Goal: Task Accomplishment & Management: Complete application form

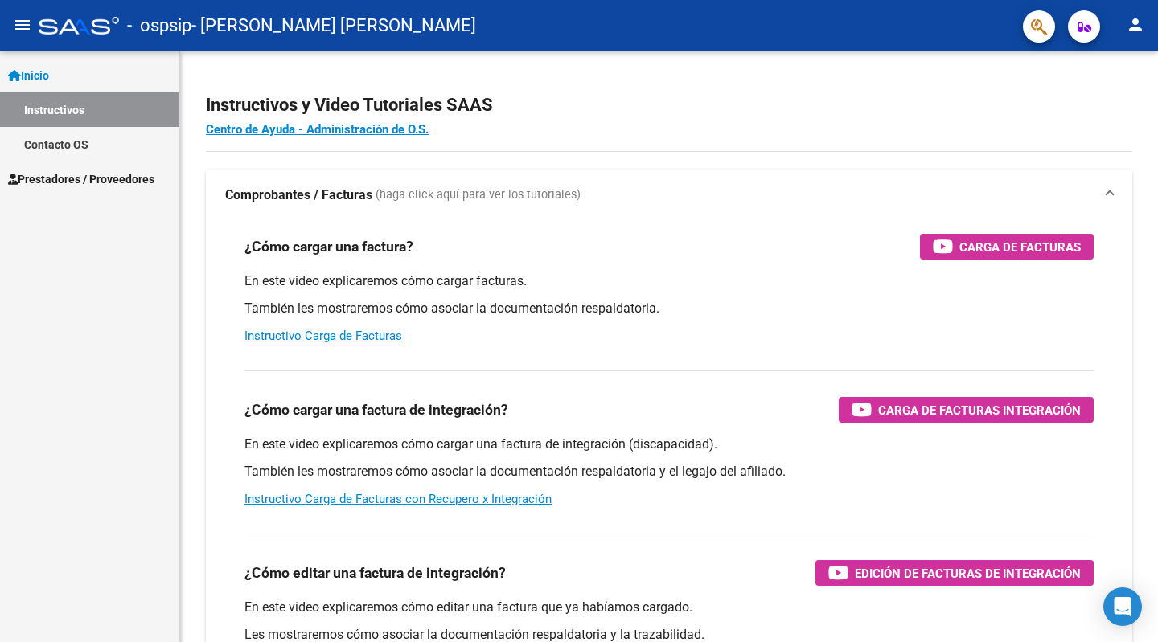
click at [68, 186] on span "Prestadores / Proveedores" at bounding box center [81, 179] width 146 height 18
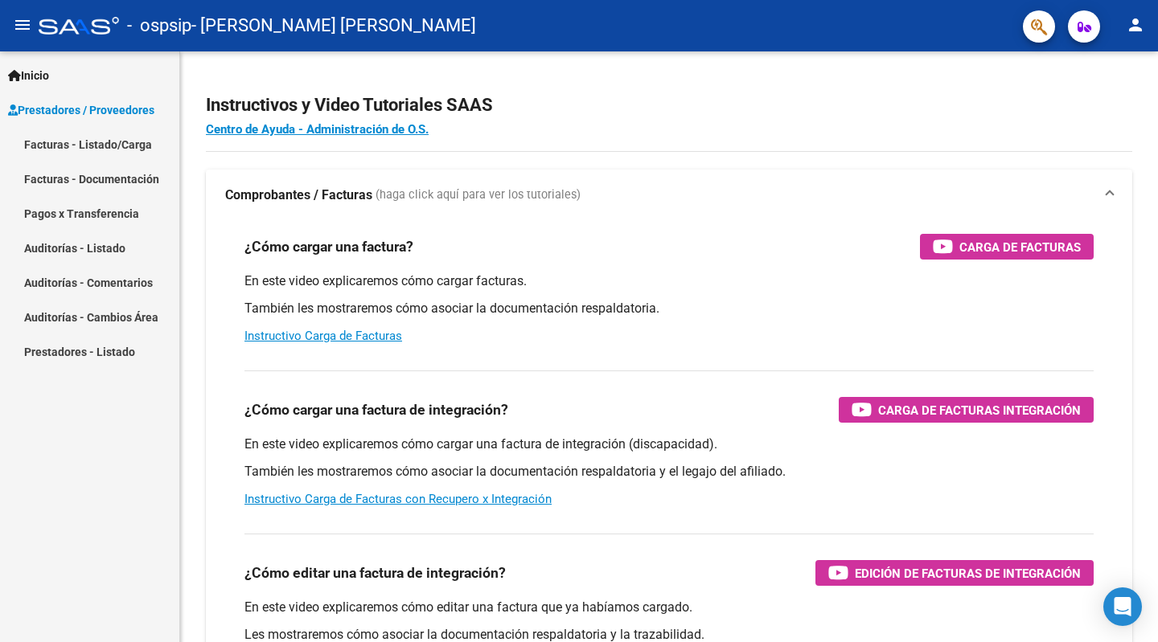
click at [104, 146] on link "Facturas - Listado/Carga" at bounding box center [89, 144] width 179 height 35
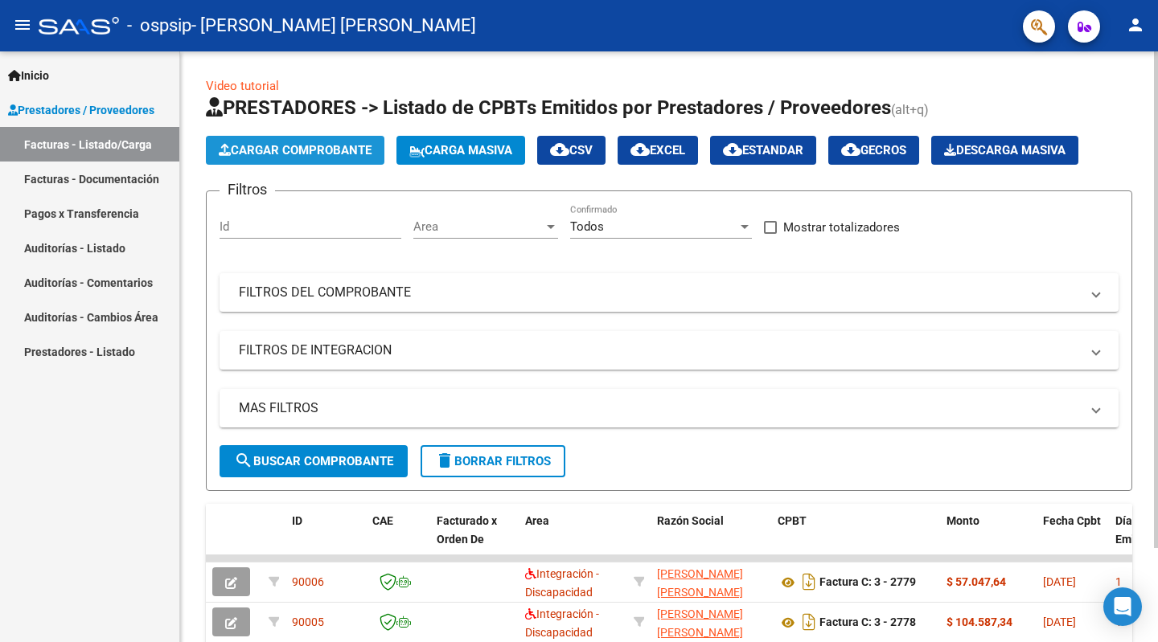
click at [314, 152] on span "Cargar Comprobante" at bounding box center [295, 150] width 153 height 14
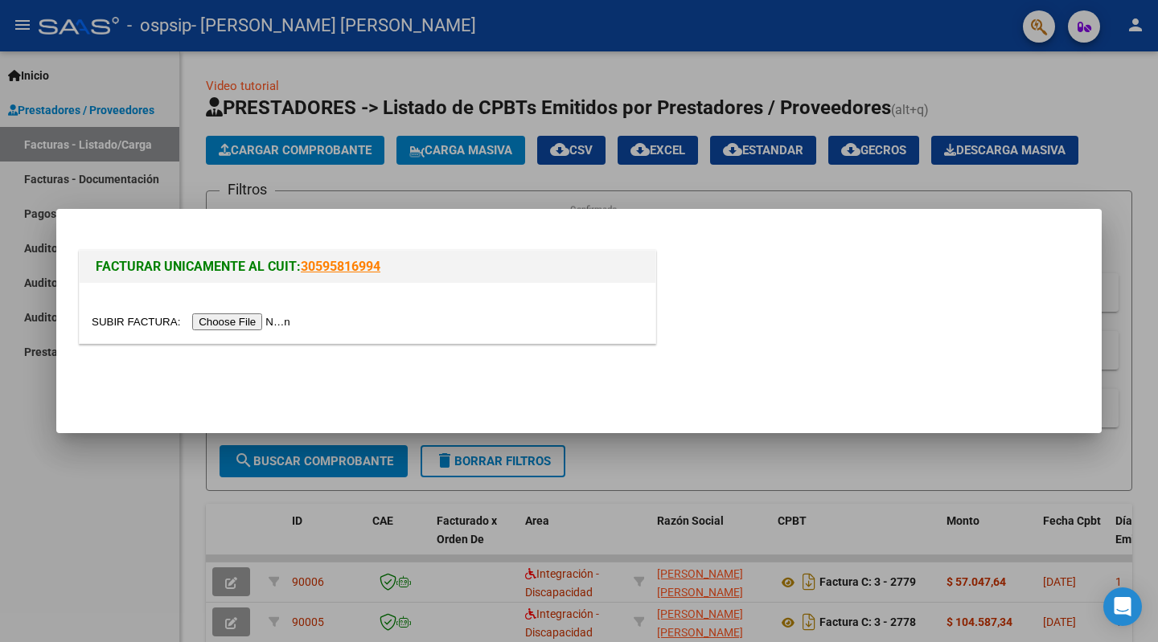
click at [248, 322] on input "file" at bounding box center [193, 322] width 203 height 17
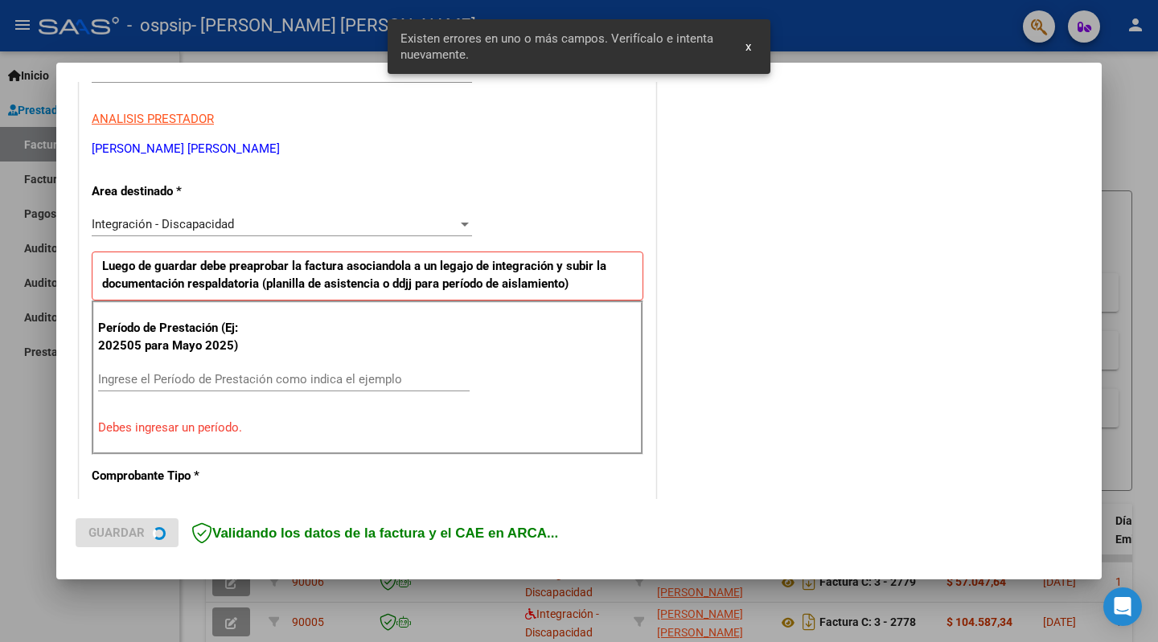
scroll to position [321, 0]
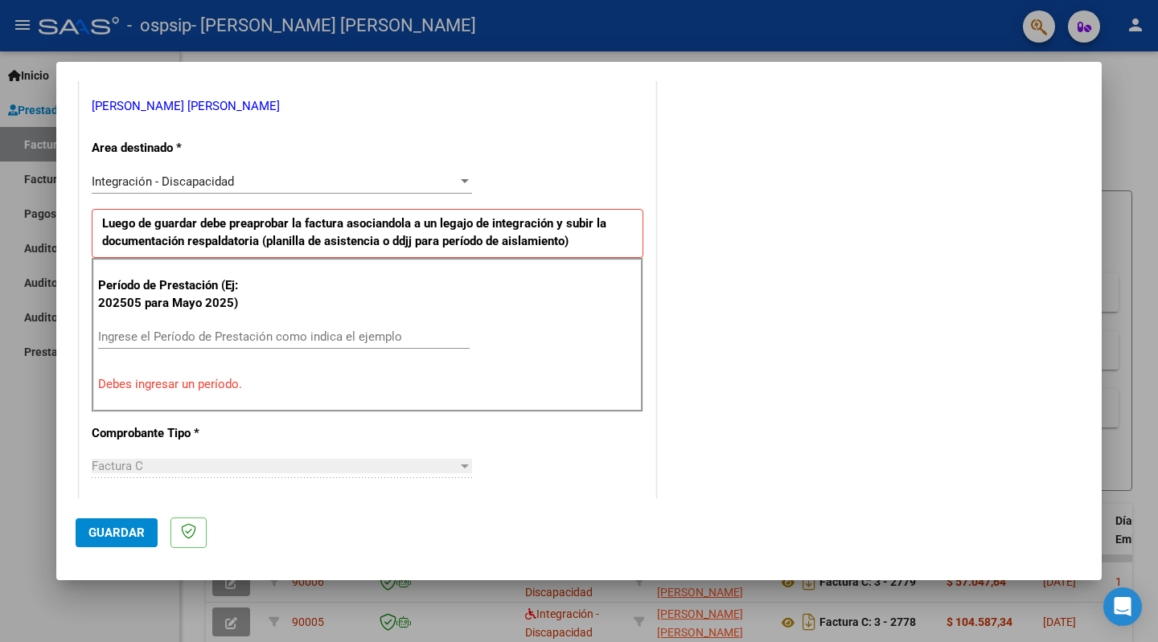
click at [146, 340] on input "Ingrese el Período de Prestación como indica el ejemplo" at bounding box center [283, 337] width 371 height 14
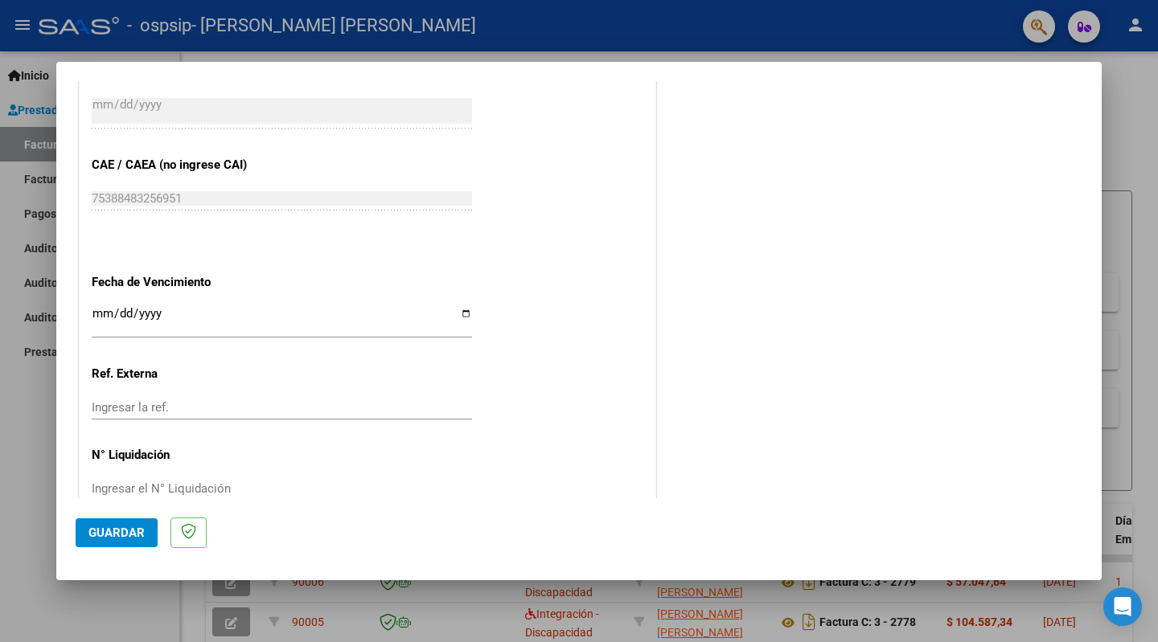
scroll to position [978, 0]
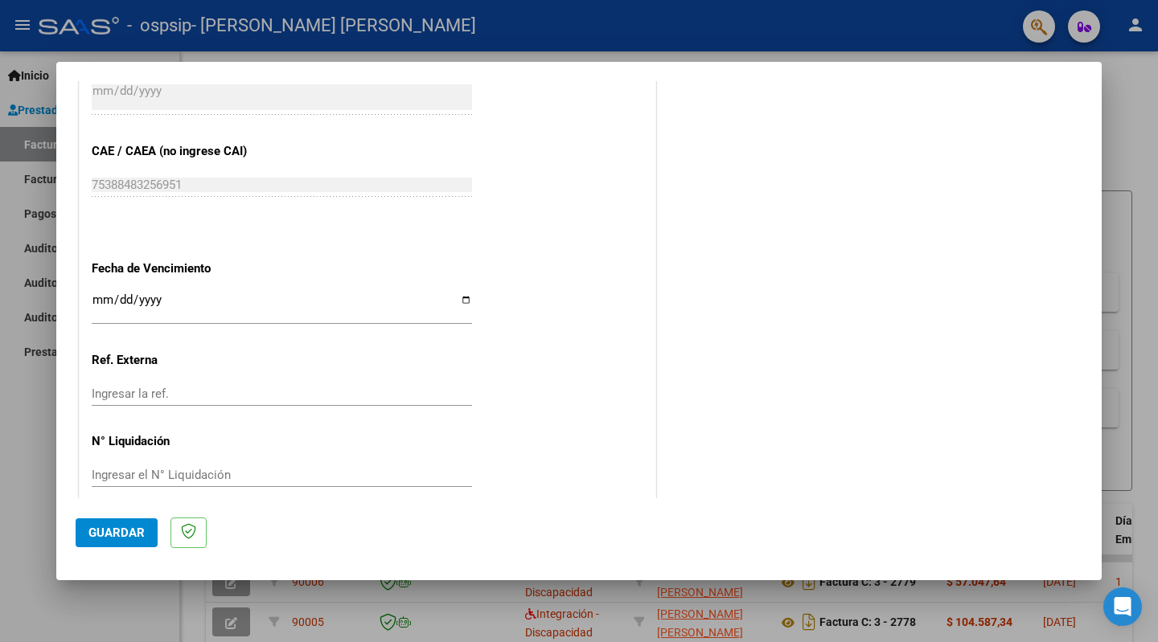
type input "202507"
click at [97, 537] on span "Guardar" at bounding box center [116, 533] width 56 height 14
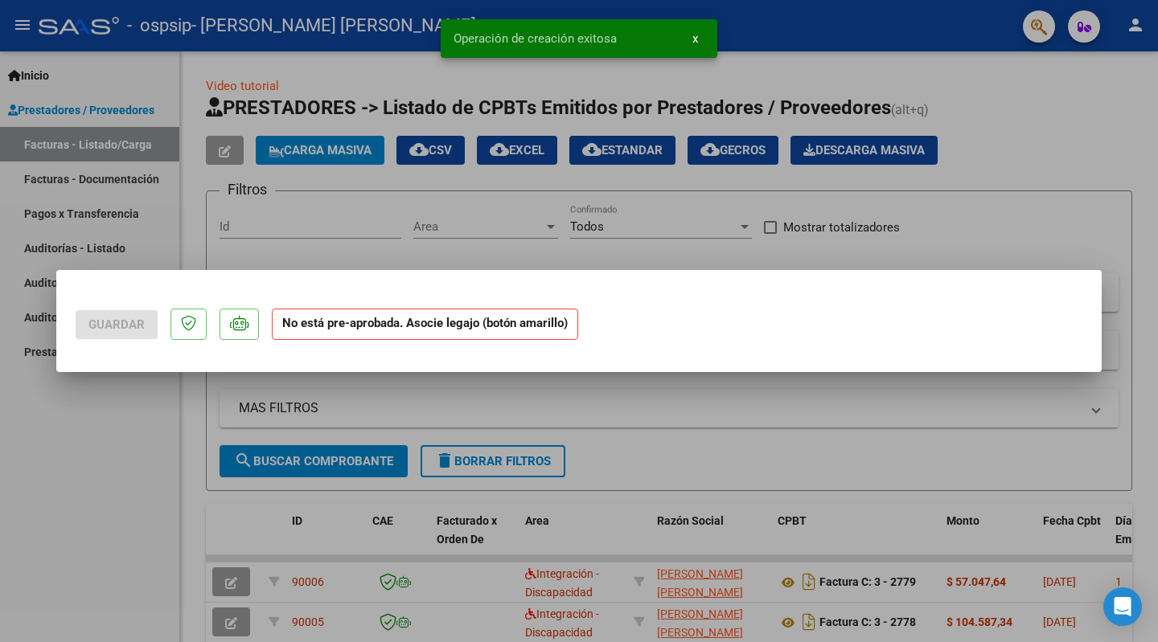
scroll to position [0, 0]
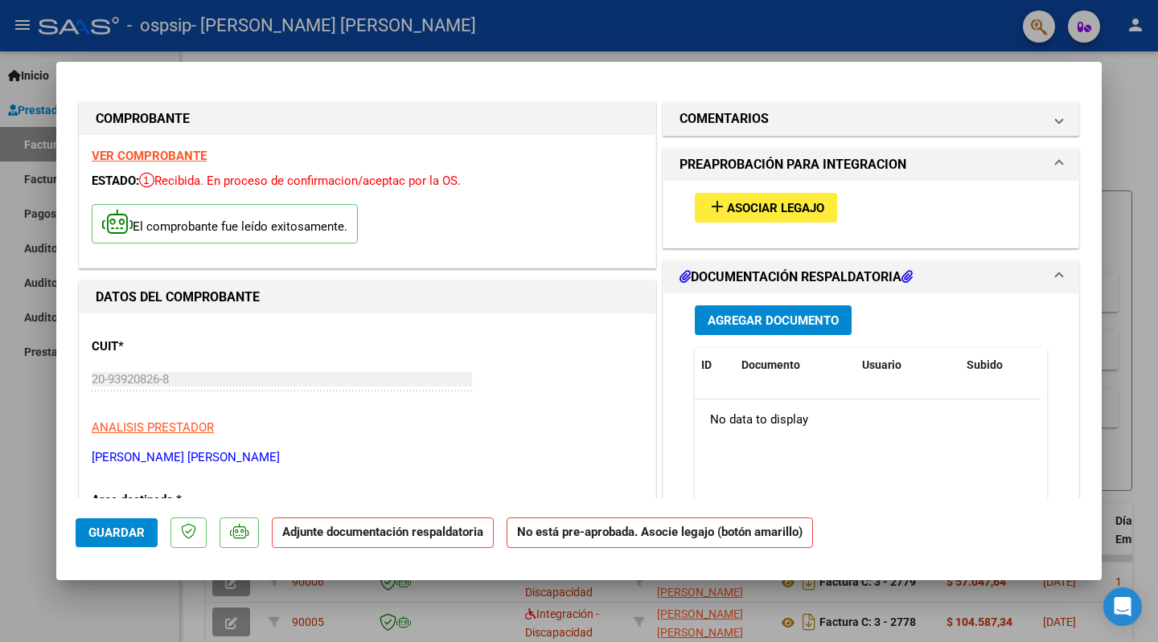
click at [779, 317] on span "Agregar Documento" at bounding box center [773, 321] width 131 height 14
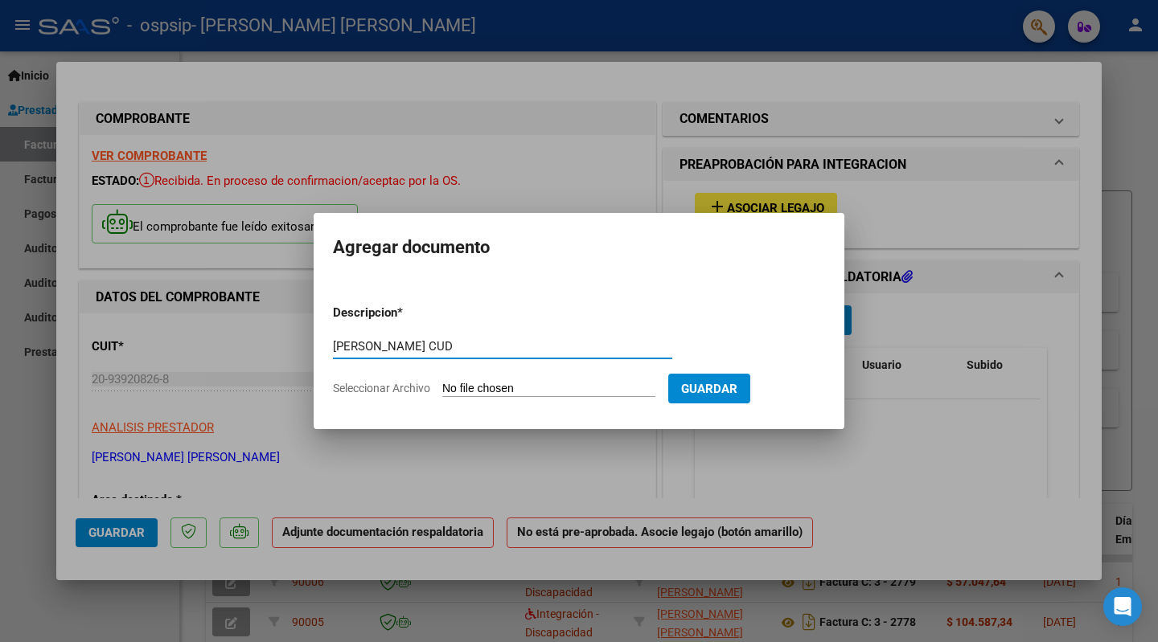
type input "[PERSON_NAME] CUD"
click at [527, 386] on input "Seleccionar Archivo" at bounding box center [548, 389] width 213 height 15
type input "C:\fakepath\JoaquinTolozaCUD.pdf"
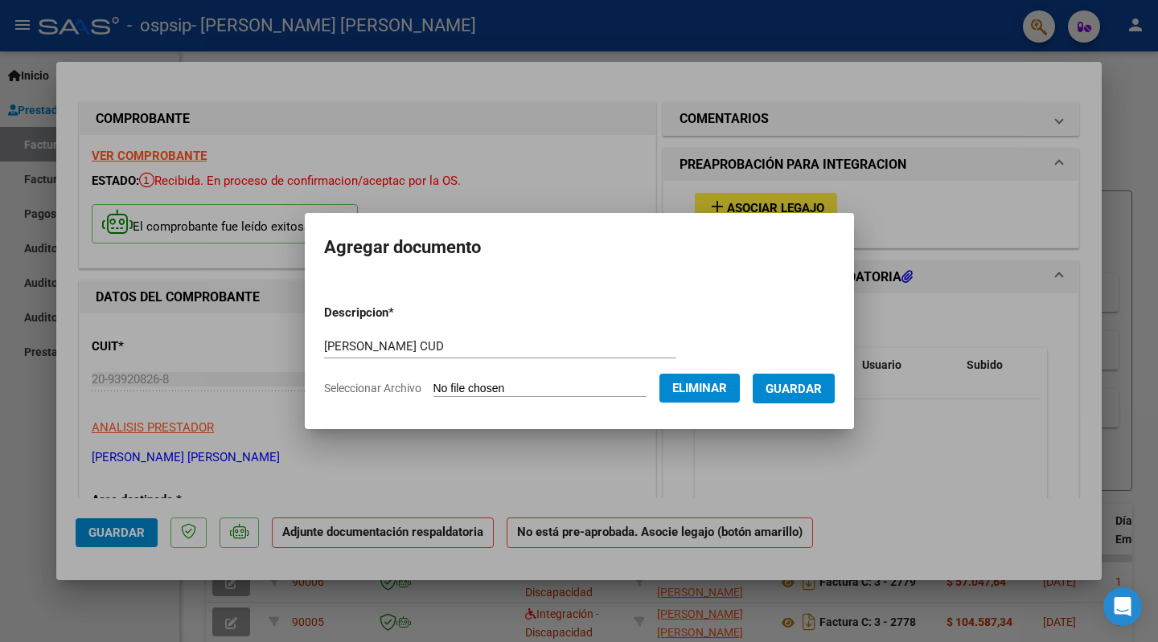
click at [822, 392] on span "Guardar" at bounding box center [793, 389] width 56 height 14
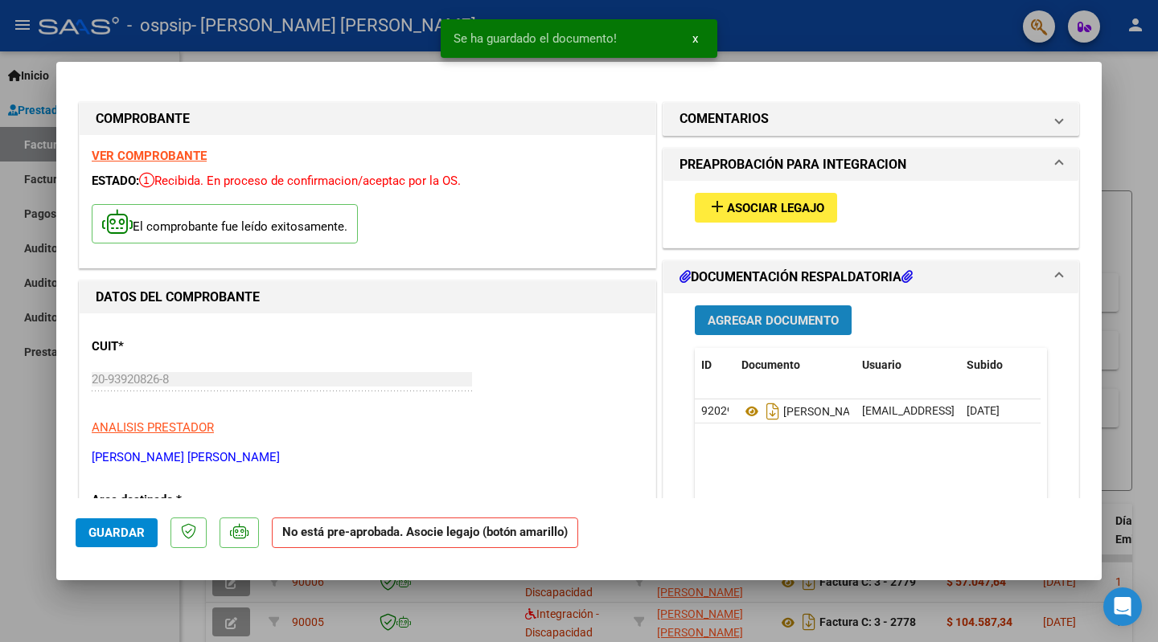
click at [774, 311] on button "Agregar Documento" at bounding box center [773, 321] width 157 height 30
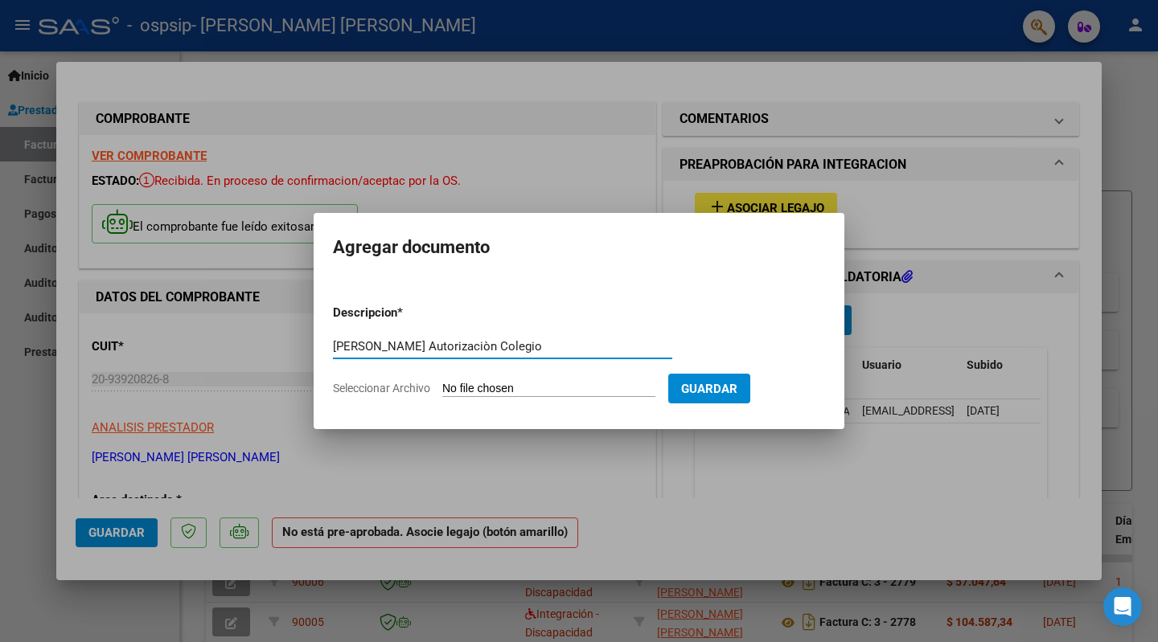
type input "[PERSON_NAME] Autorizaciòn Colegio"
click at [514, 388] on input "Seleccionar Archivo" at bounding box center [548, 389] width 213 height 15
type input "C:\fakepath\JoaquinTolozaAutorizaciònColegio.pdf"
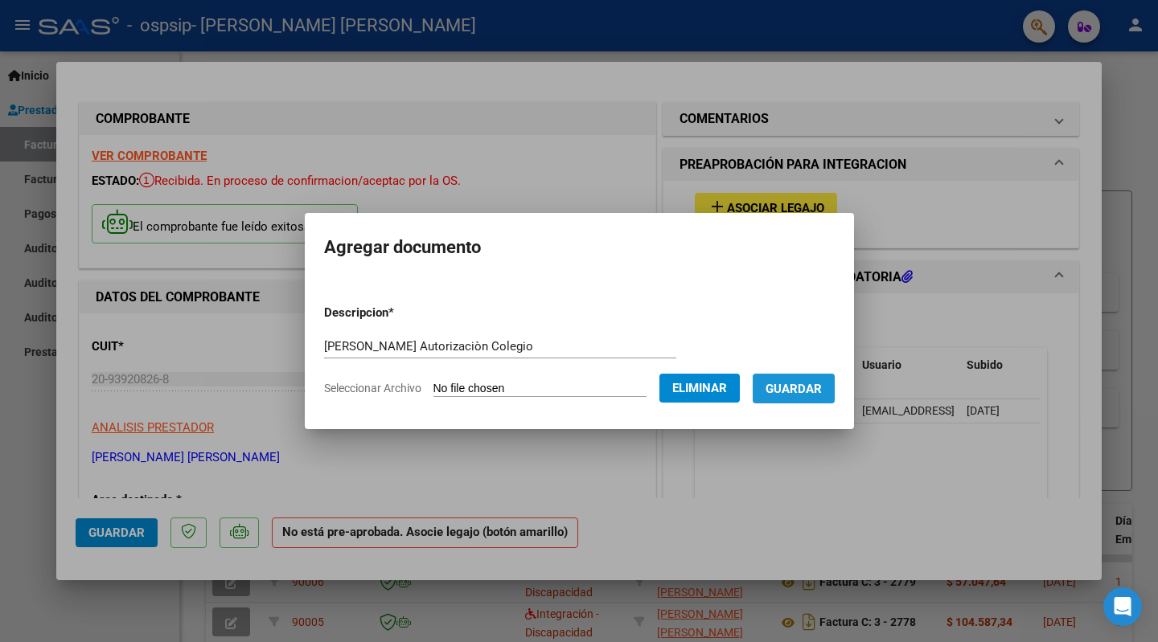
click at [810, 388] on span "Guardar" at bounding box center [793, 389] width 56 height 14
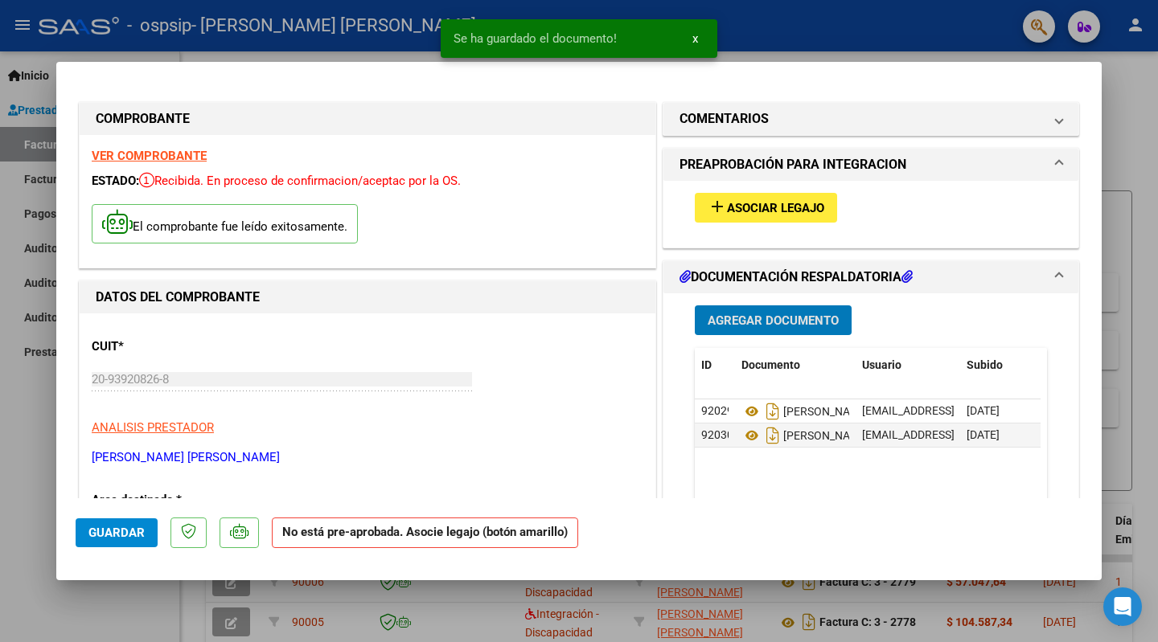
click at [752, 321] on span "Agregar Documento" at bounding box center [773, 321] width 131 height 14
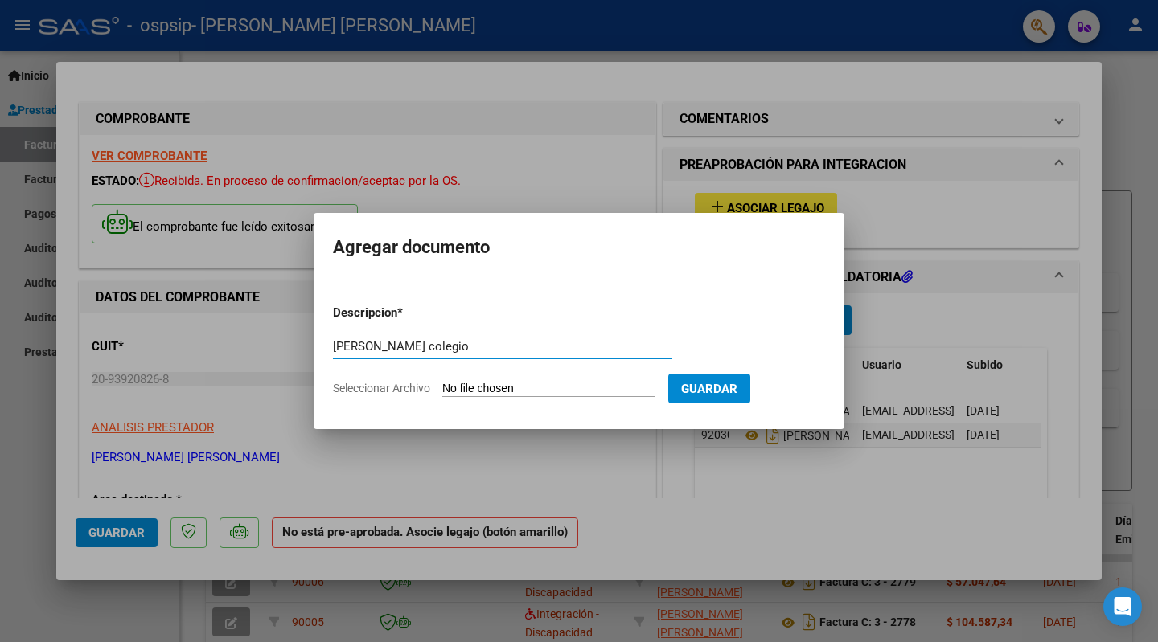
type input "[PERSON_NAME] colegio"
click at [533, 389] on input "Seleccionar Archivo" at bounding box center [548, 389] width 213 height 15
type input "C:\fakepath\JoaquinTolozaPlanillaColegioJulio2025.pdf"
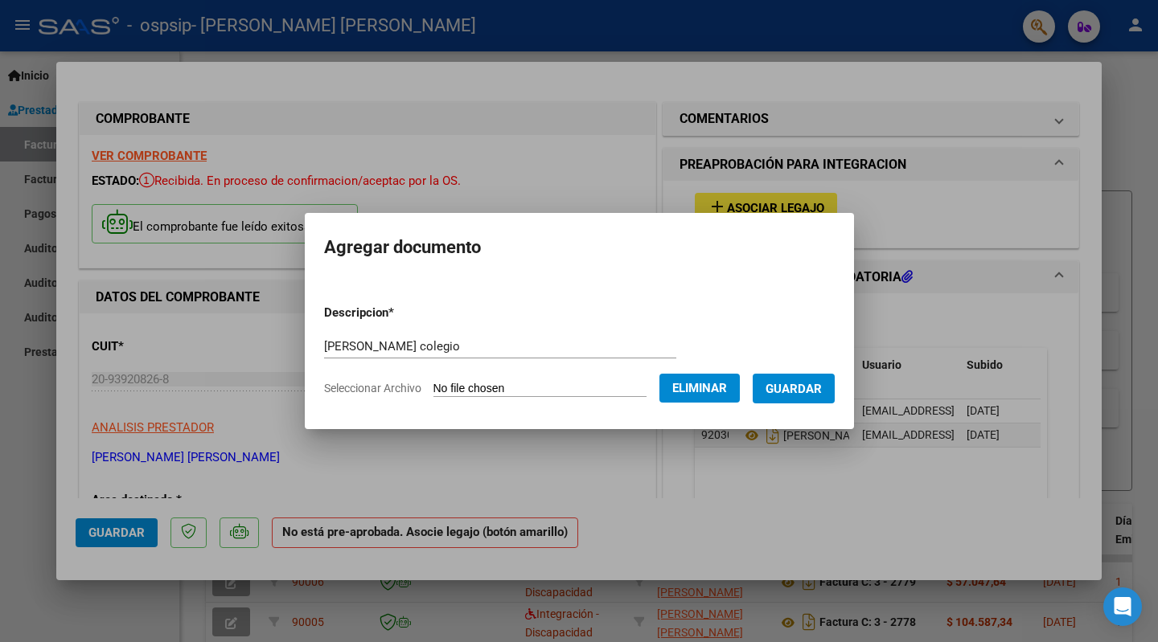
click at [822, 390] on span "Guardar" at bounding box center [793, 389] width 56 height 14
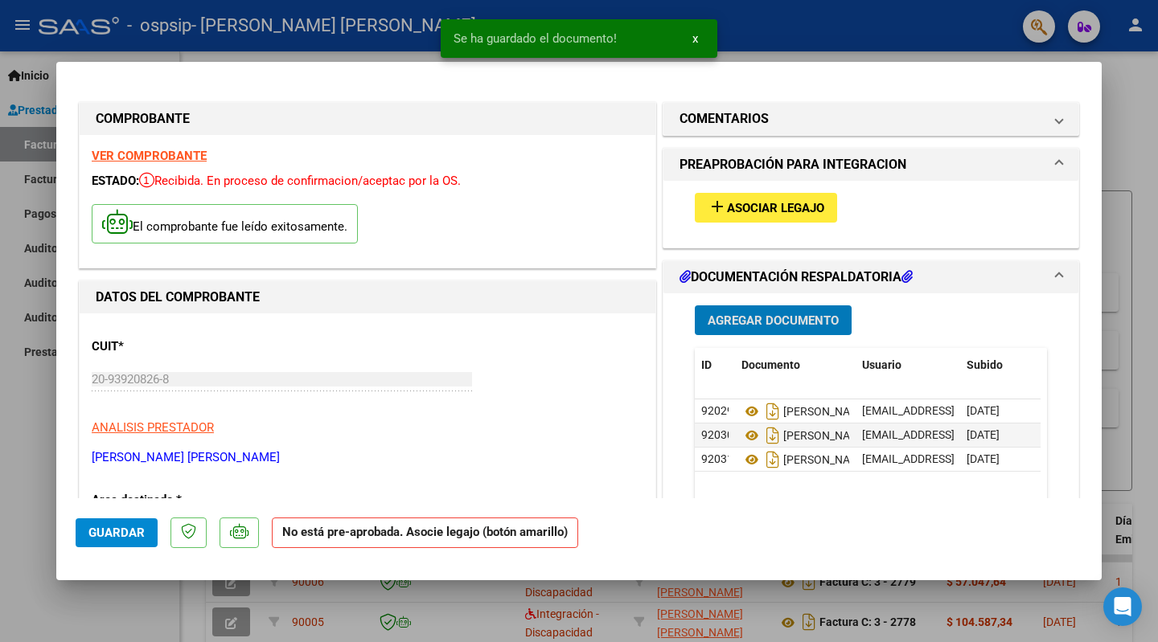
click at [125, 532] on span "Guardar" at bounding box center [116, 533] width 56 height 14
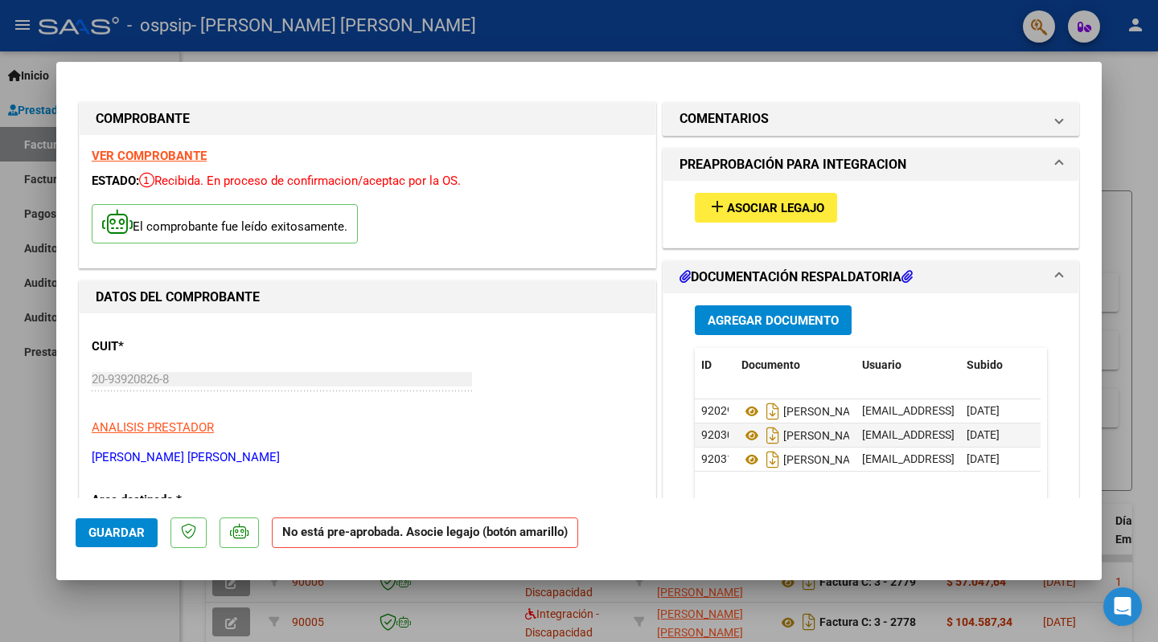
click at [8, 502] on div at bounding box center [579, 321] width 1158 height 642
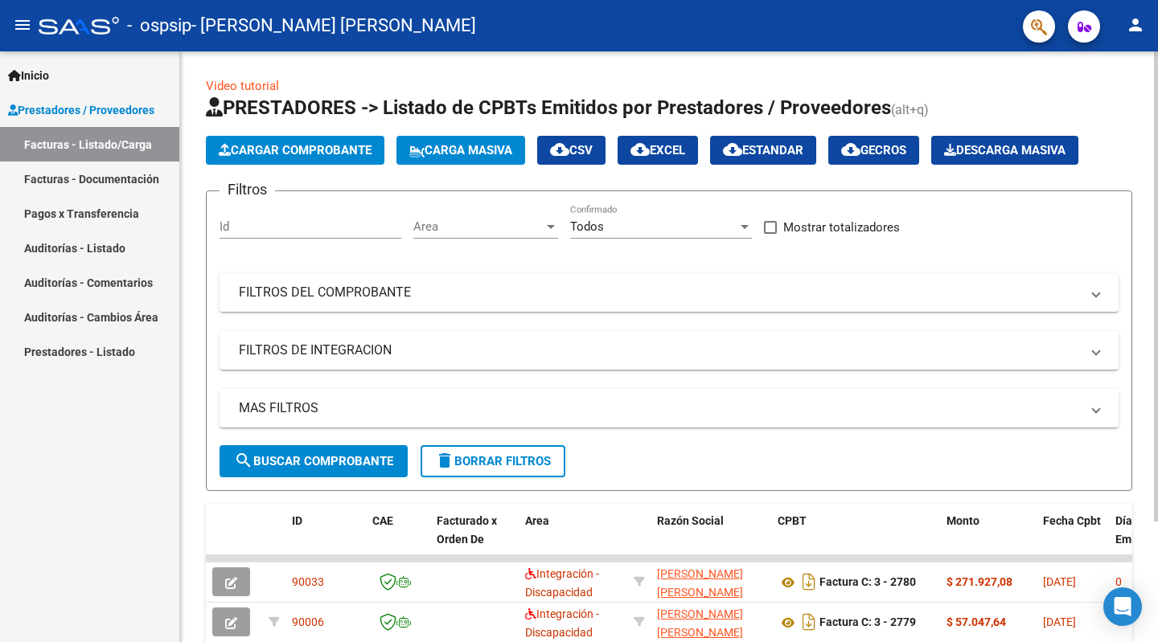
click at [314, 154] on span "Cargar Comprobante" at bounding box center [295, 150] width 153 height 14
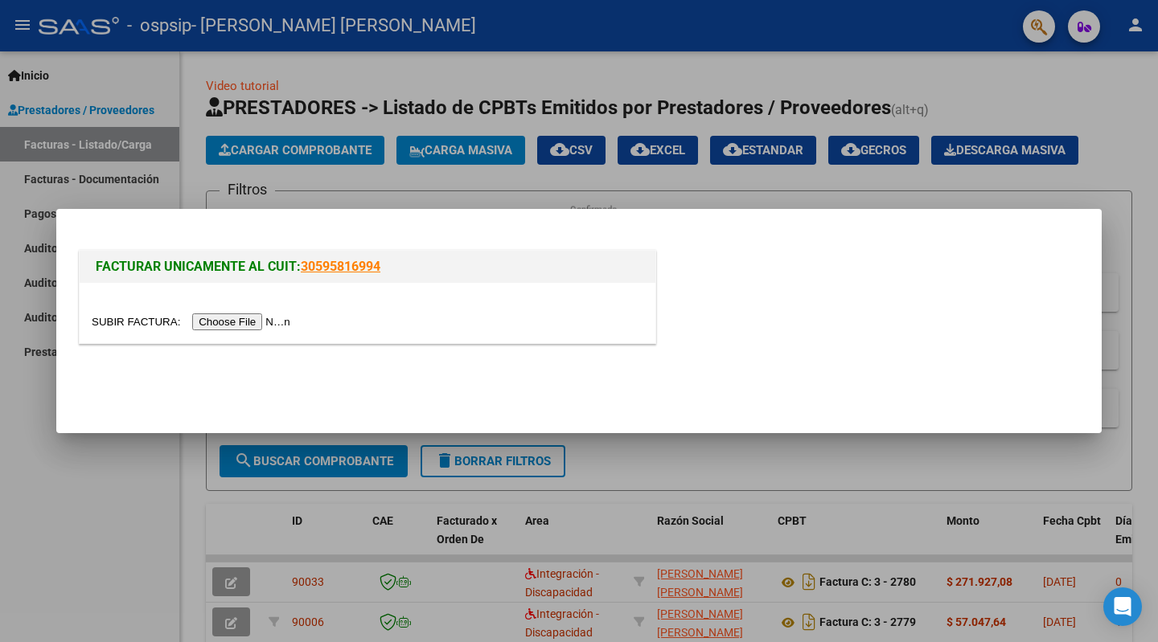
click at [253, 319] on input "file" at bounding box center [193, 322] width 203 height 17
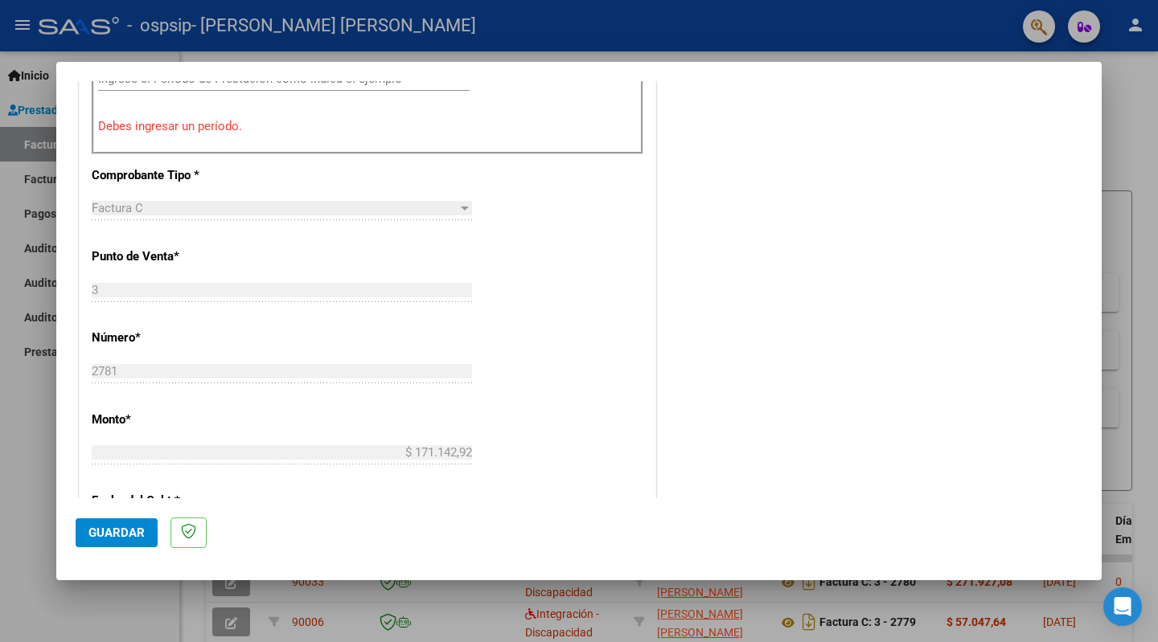
scroll to position [296, 0]
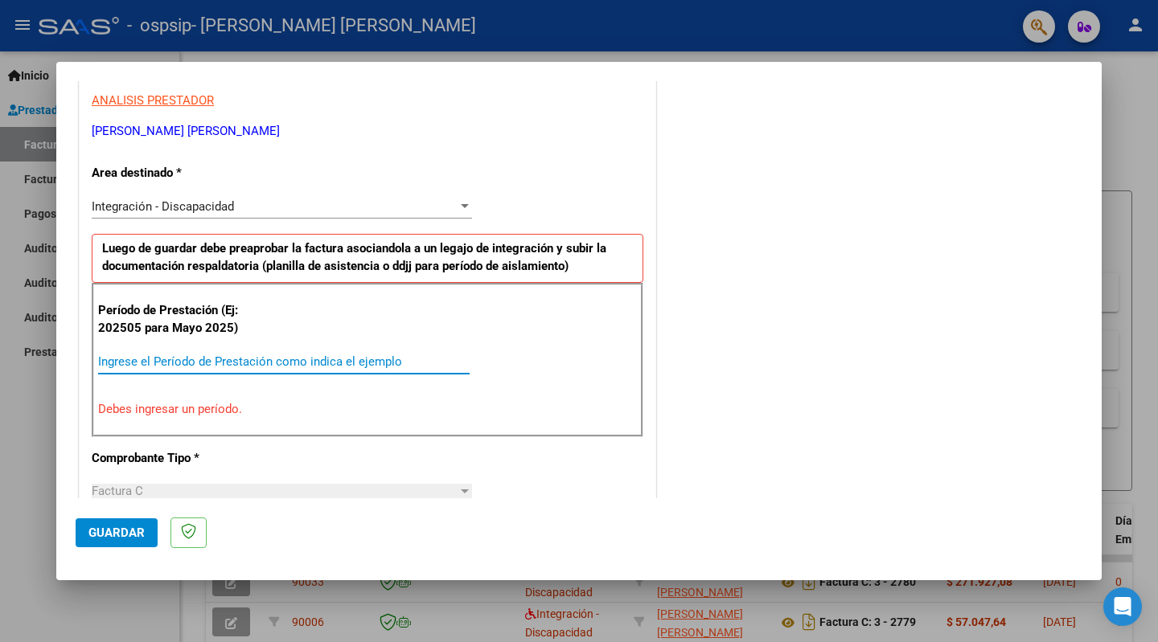
click at [142, 359] on input "Ingrese el Período de Prestación como indica el ejemplo" at bounding box center [283, 362] width 371 height 14
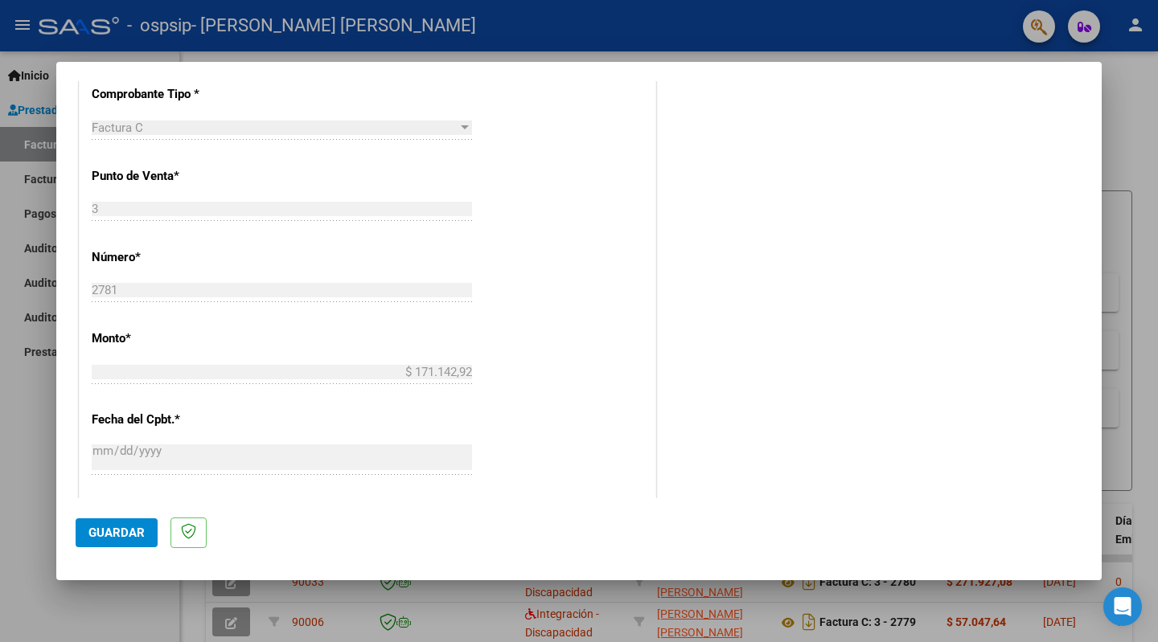
scroll to position [978, 0]
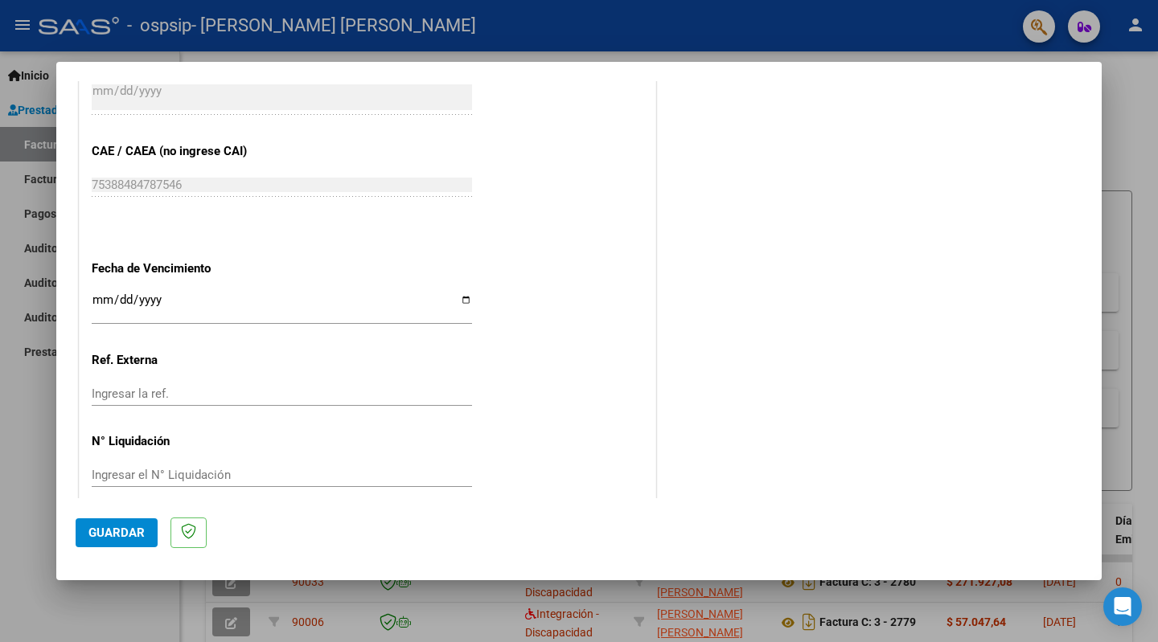
type input "202507"
click at [122, 525] on button "Guardar" at bounding box center [117, 533] width 82 height 29
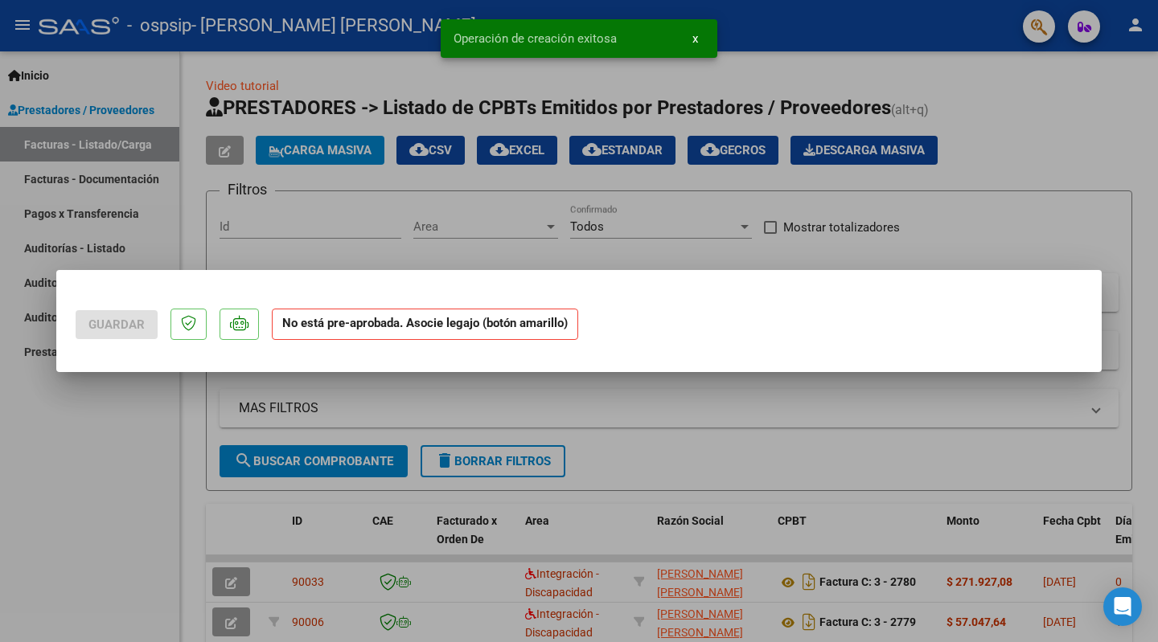
scroll to position [0, 0]
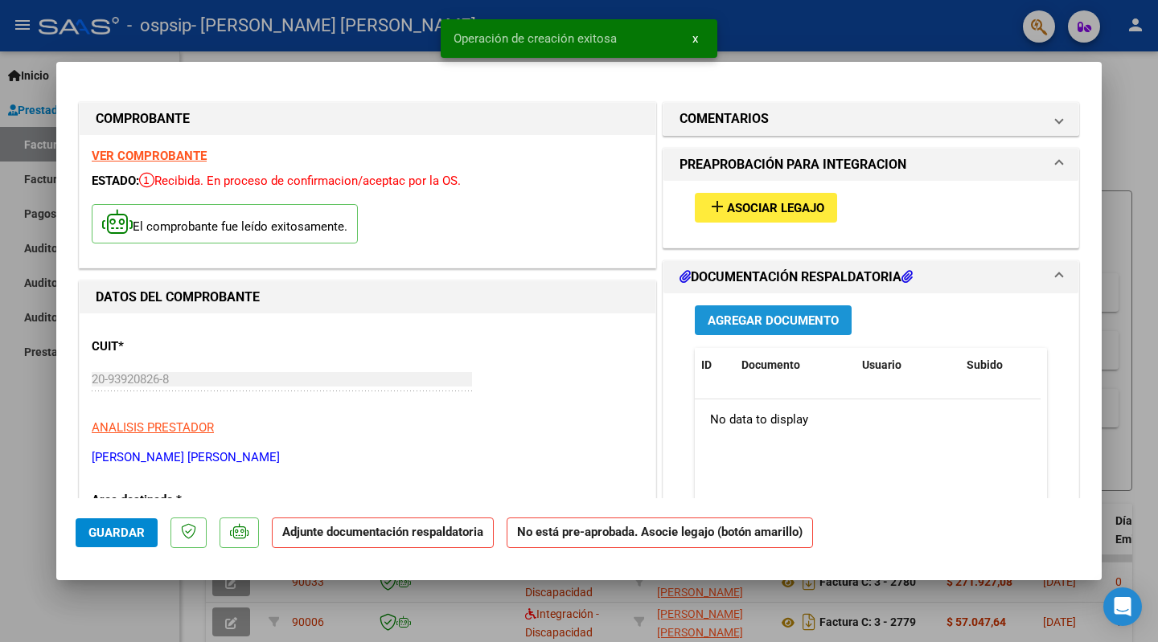
click at [815, 310] on button "Agregar Documento" at bounding box center [773, 321] width 157 height 30
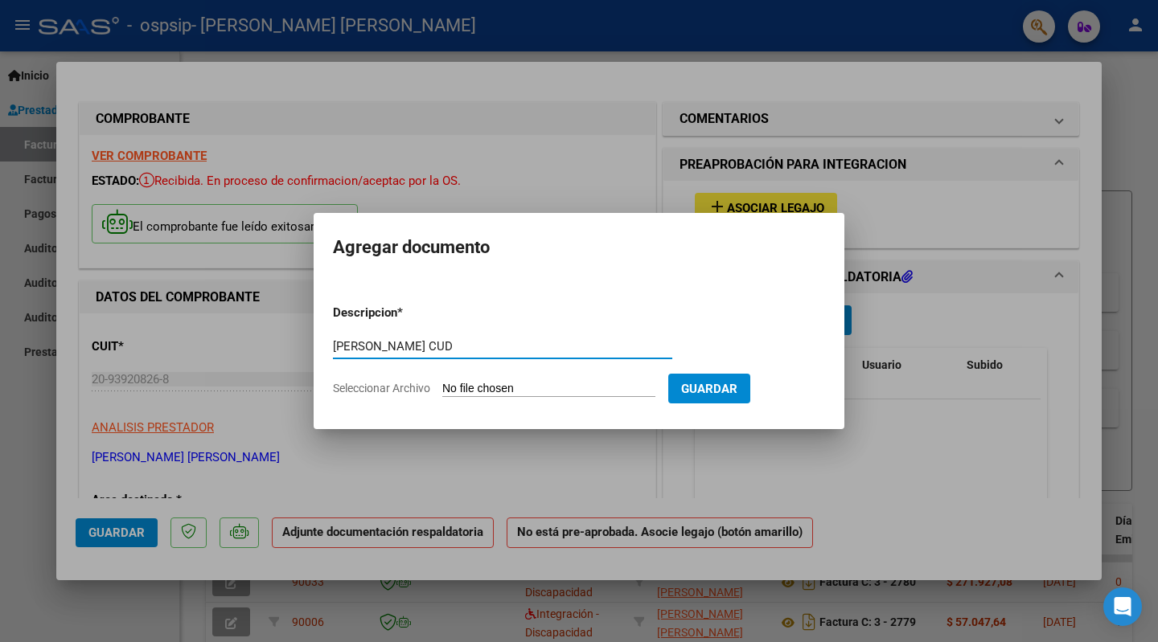
type input "[PERSON_NAME] CUD"
click at [529, 387] on input "Seleccionar Archivo" at bounding box center [548, 389] width 213 height 15
type input "C:\fakepath\JoaquinTolozaCUD.pdf"
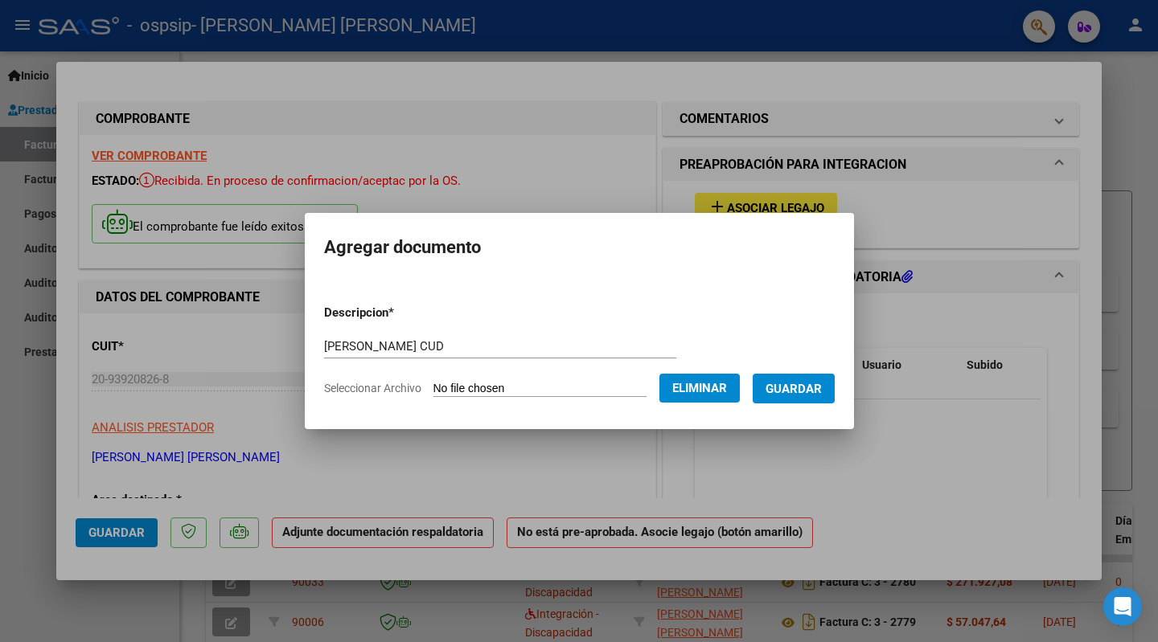
click at [815, 384] on span "Guardar" at bounding box center [793, 389] width 56 height 14
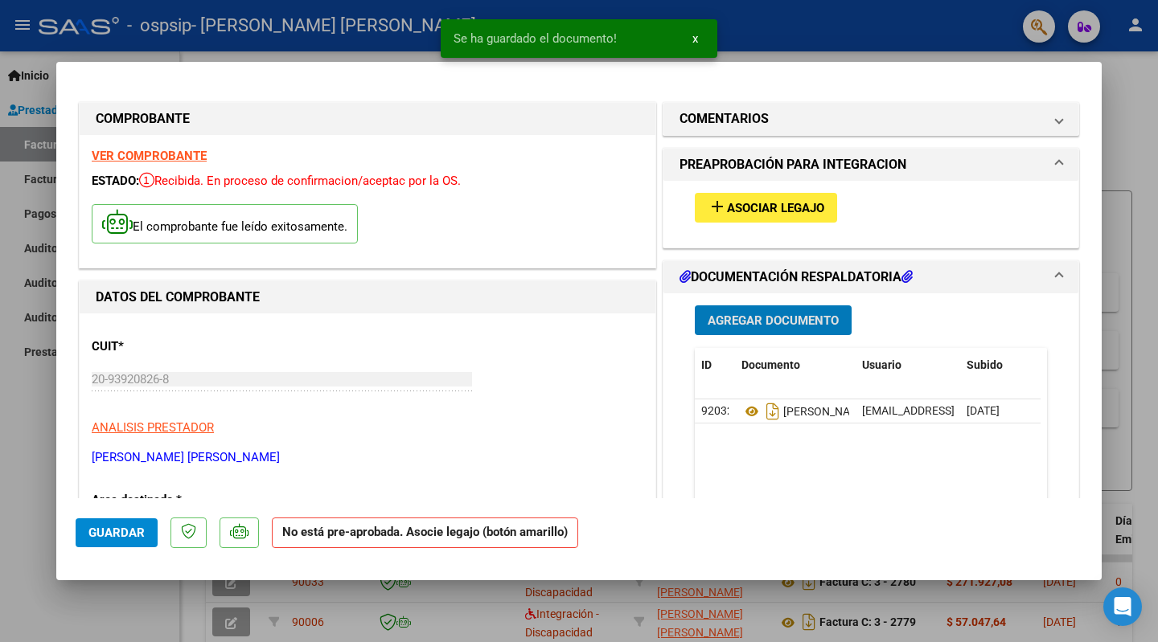
click at [762, 326] on span "Agregar Documento" at bounding box center [773, 321] width 131 height 14
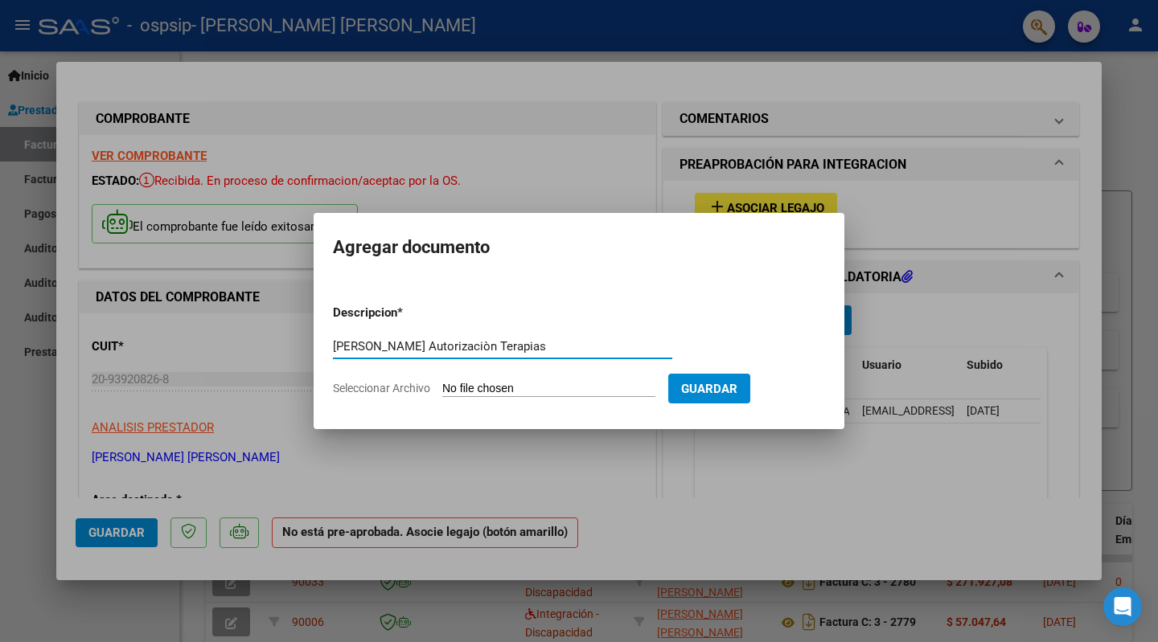
type input "[PERSON_NAME] Autorizaciòn Terapias"
click at [507, 384] on input "Seleccionar Archivo" at bounding box center [548, 389] width 213 height 15
type input "C:\fakepath\JoaquinTolozaAutorizaciònTerapias.pdf"
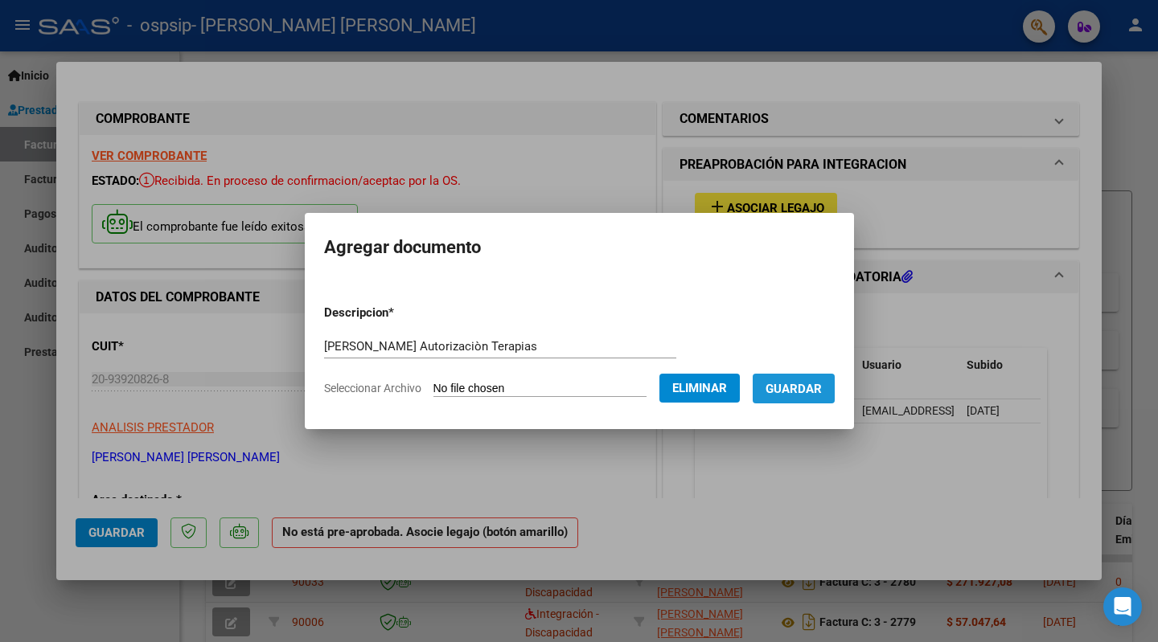
click at [804, 388] on span "Guardar" at bounding box center [793, 389] width 56 height 14
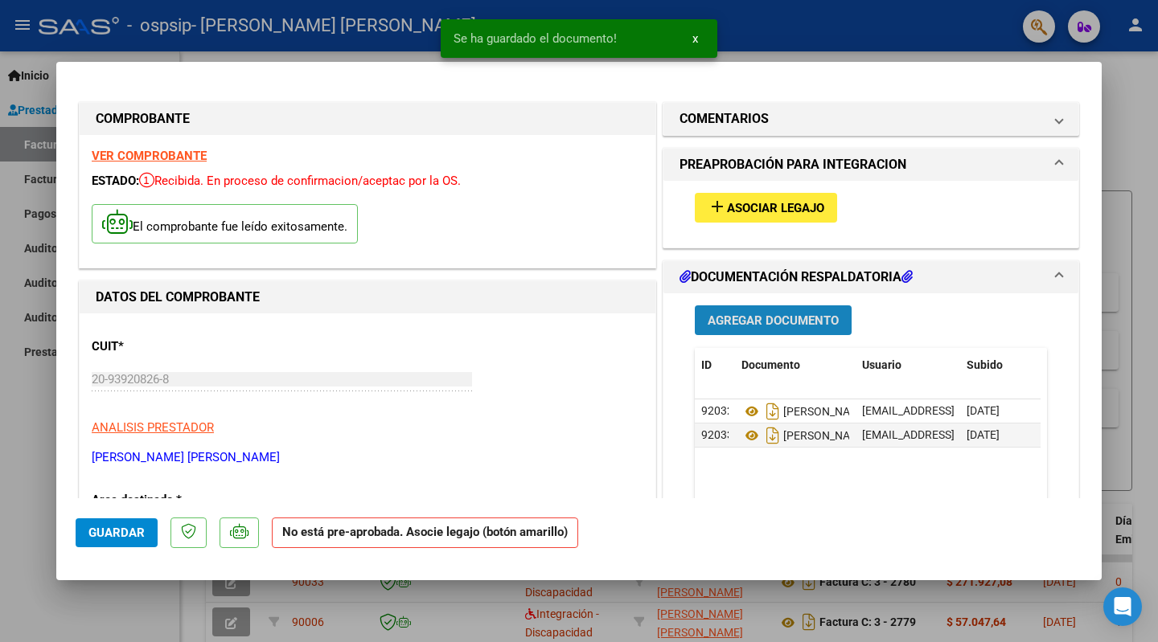
click at [776, 322] on span "Agregar Documento" at bounding box center [773, 321] width 131 height 14
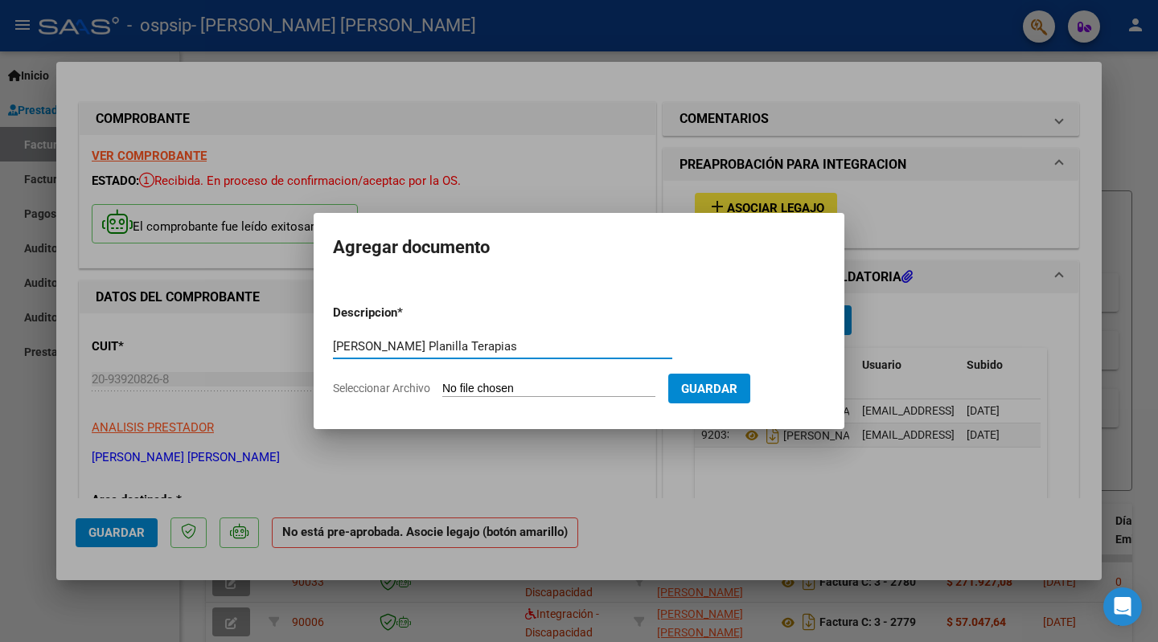
type input "[PERSON_NAME] Planilla Terapias"
click at [546, 388] on input "Seleccionar Archivo" at bounding box center [548, 389] width 213 height 15
type input "C:\fakepath\JoaquinTolozaPlanillaTerapiasJulio2025.pdf"
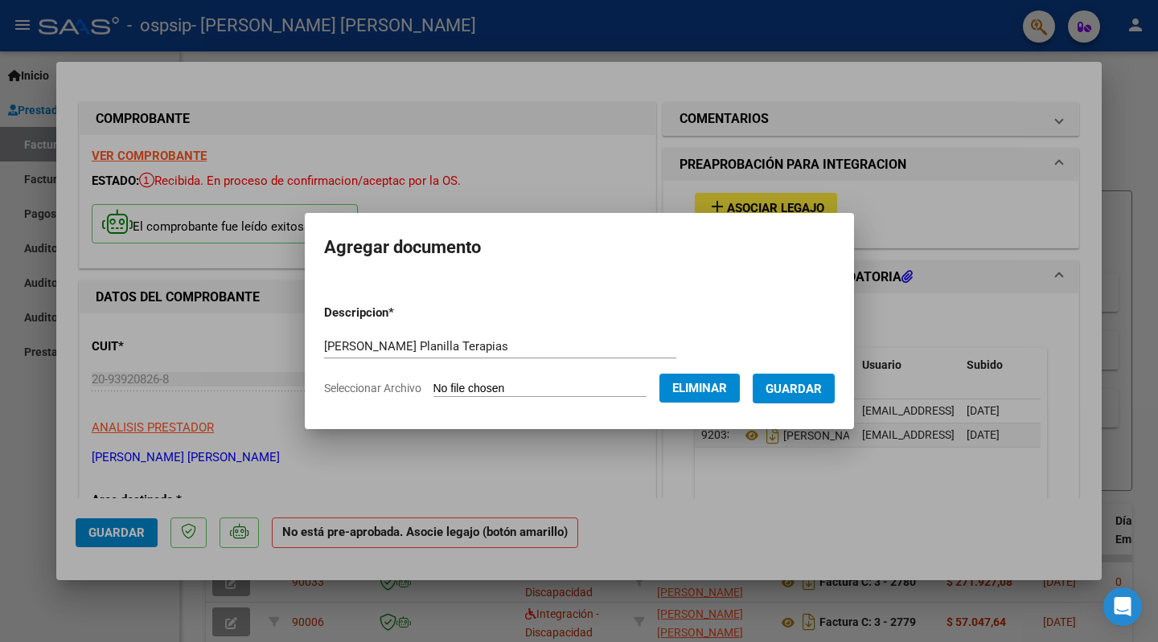
click at [819, 393] on span "Guardar" at bounding box center [793, 389] width 56 height 14
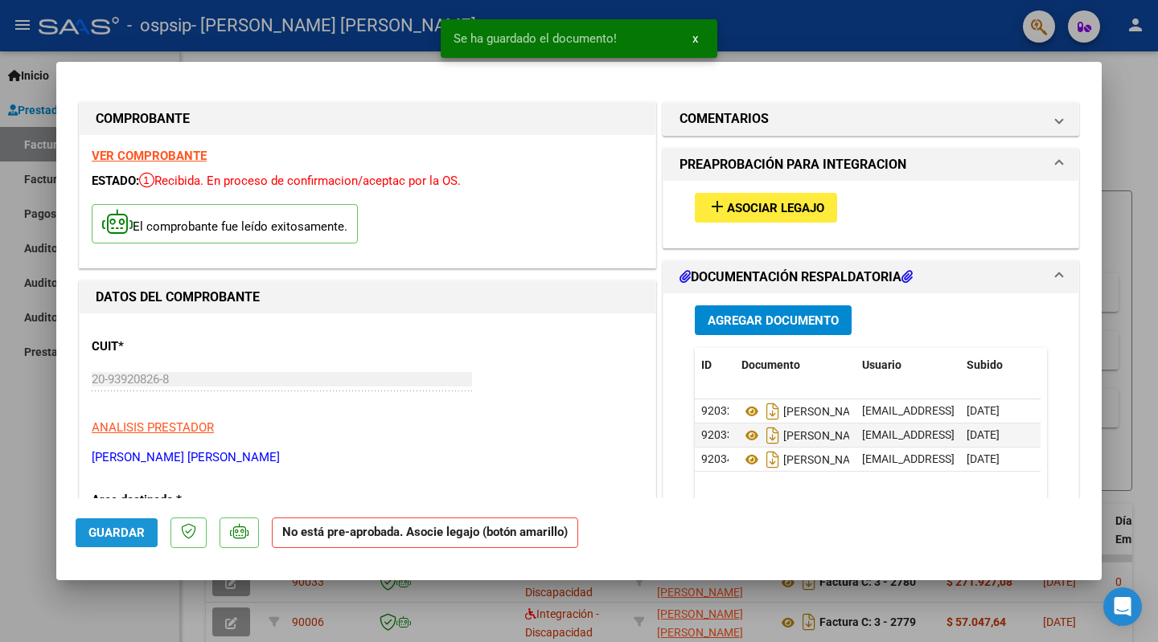
click at [115, 536] on span "Guardar" at bounding box center [116, 533] width 56 height 14
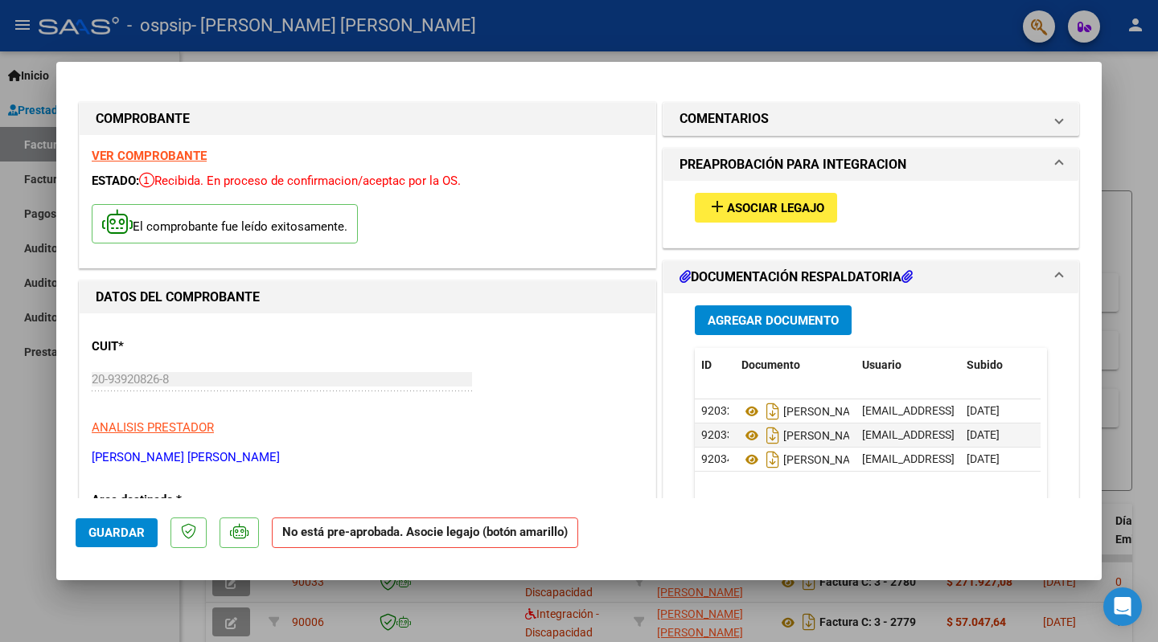
click at [1056, 158] on span at bounding box center [1059, 164] width 6 height 19
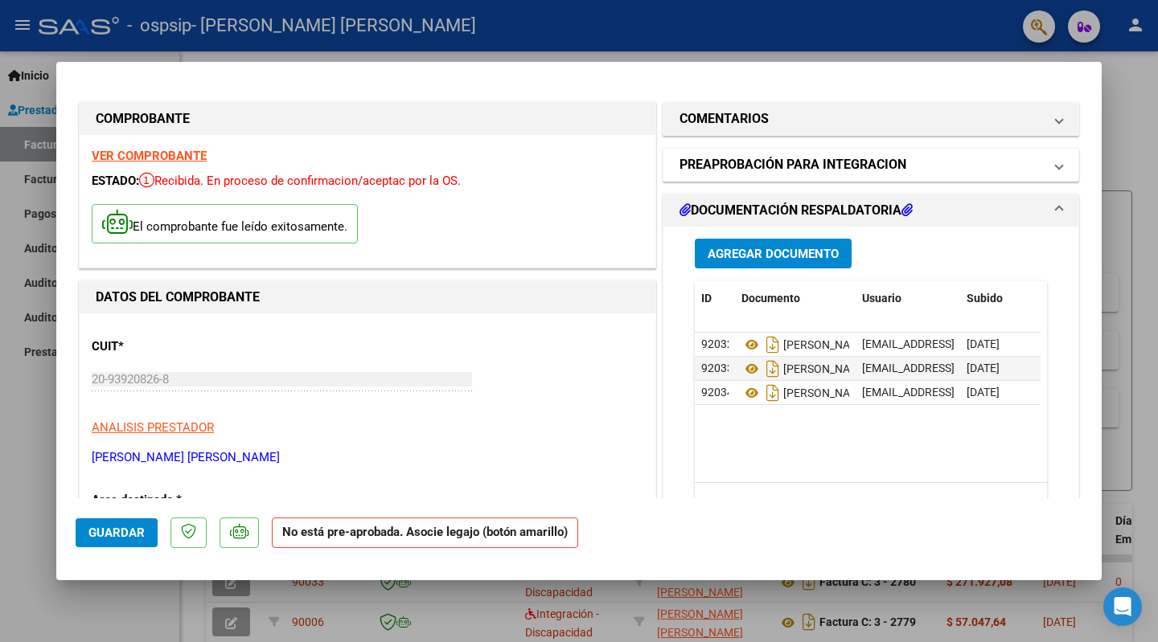
click at [1056, 158] on span at bounding box center [1059, 164] width 6 height 19
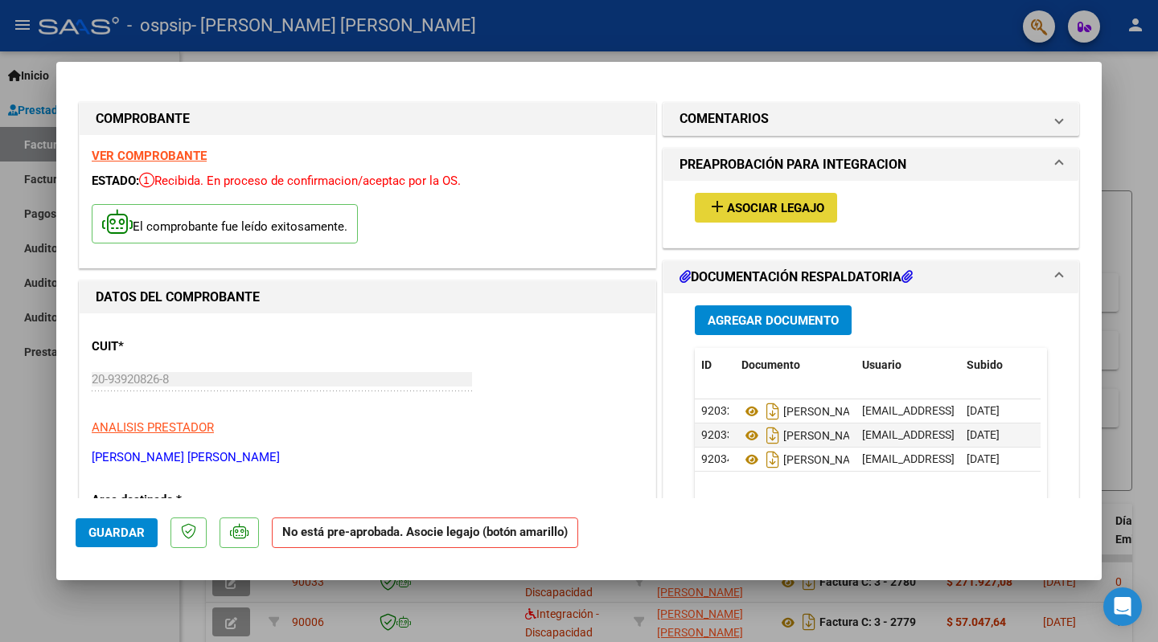
click at [772, 208] on span "Asociar Legajo" at bounding box center [775, 208] width 97 height 14
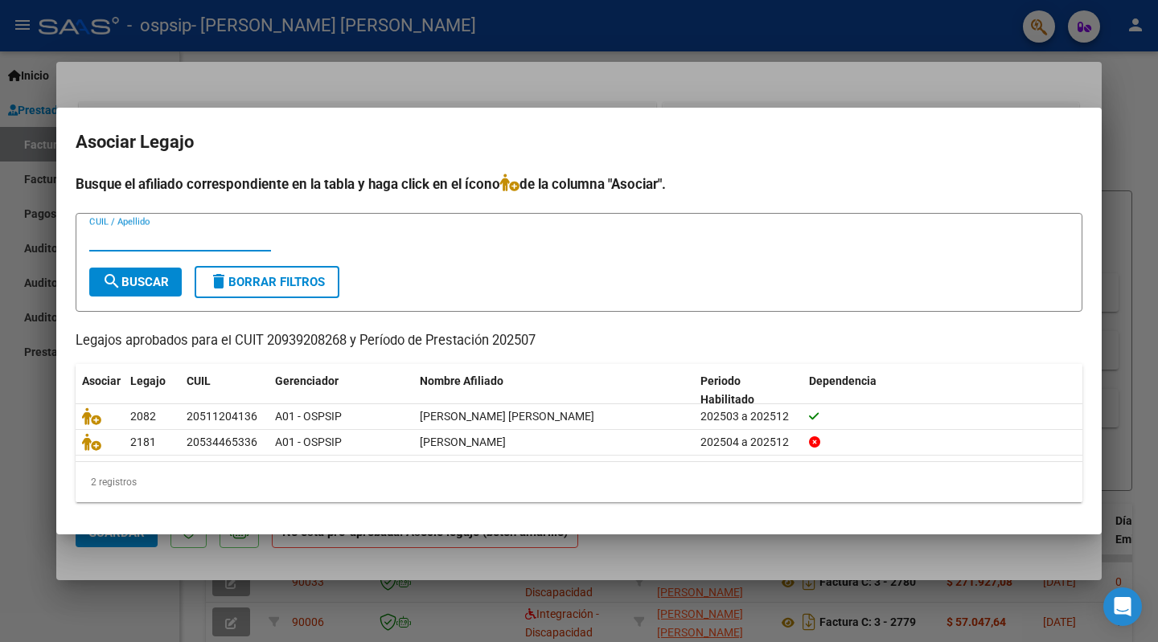
click at [25, 406] on div at bounding box center [579, 321] width 1158 height 642
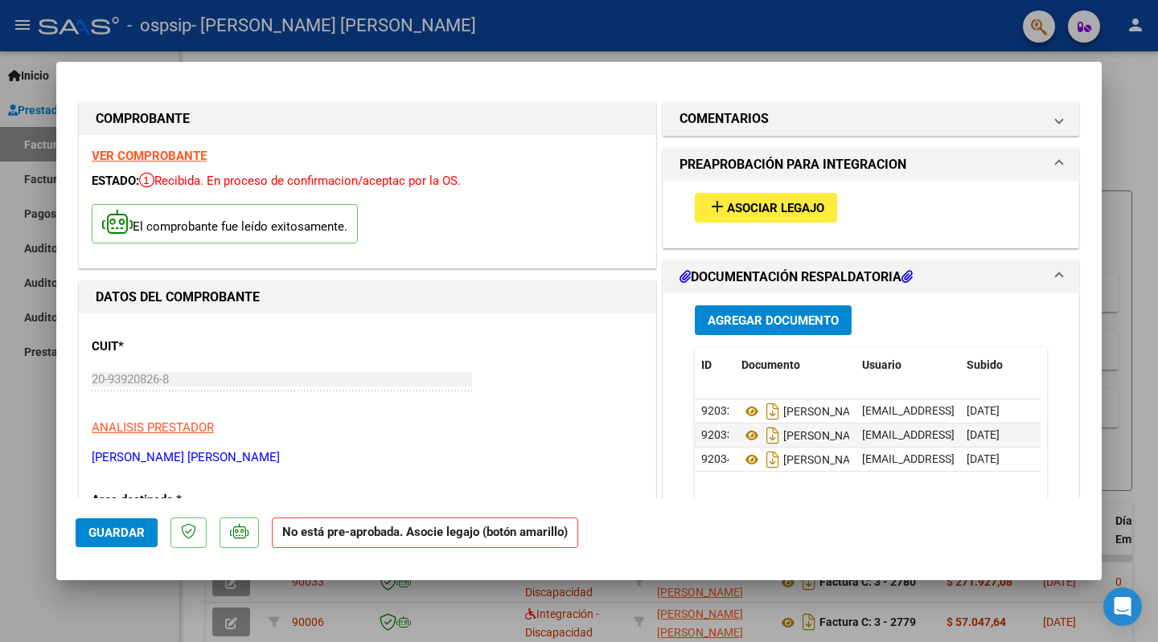
click at [10, 380] on div at bounding box center [579, 321] width 1158 height 642
type input "$ 0,00"
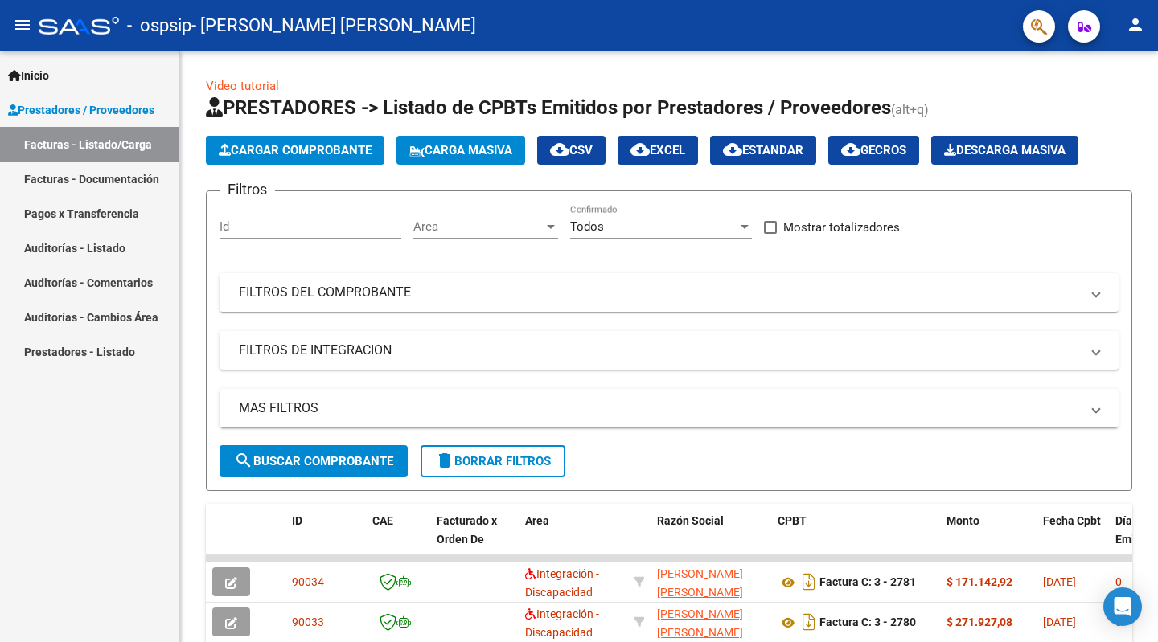
click at [1146, 24] on button "person" at bounding box center [1135, 26] width 32 height 32
click at [1116, 111] on button "exit_to_app Salir" at bounding box center [1102, 106] width 98 height 39
